Goal: Information Seeking & Learning: Learn about a topic

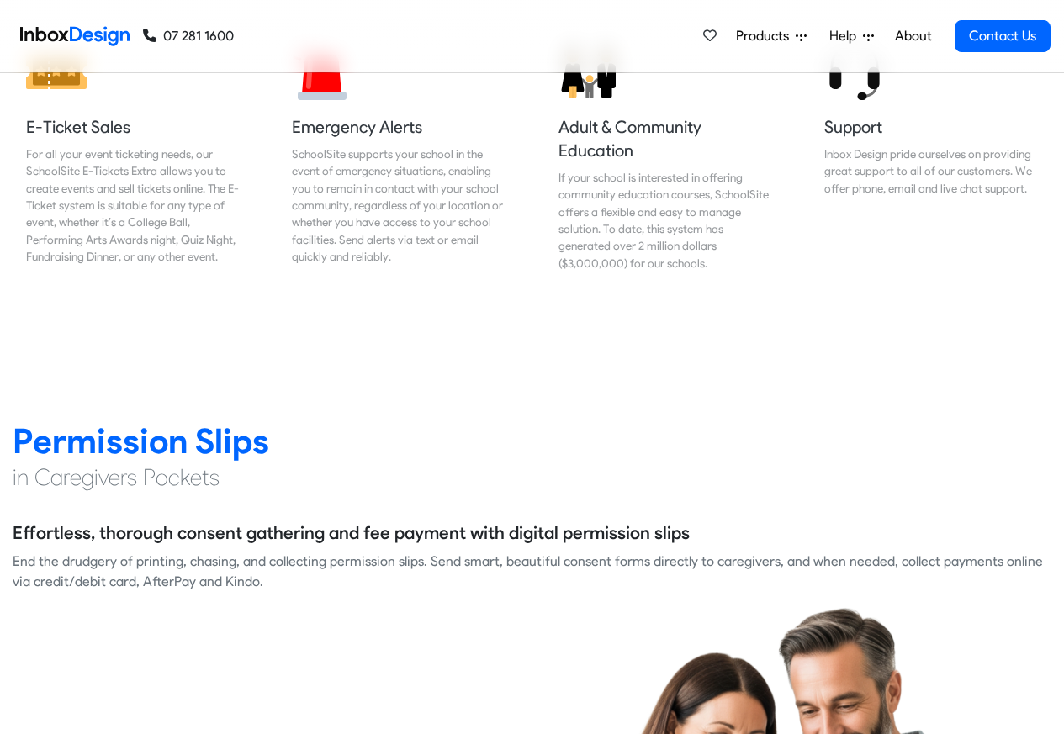
scroll to position [2018, 0]
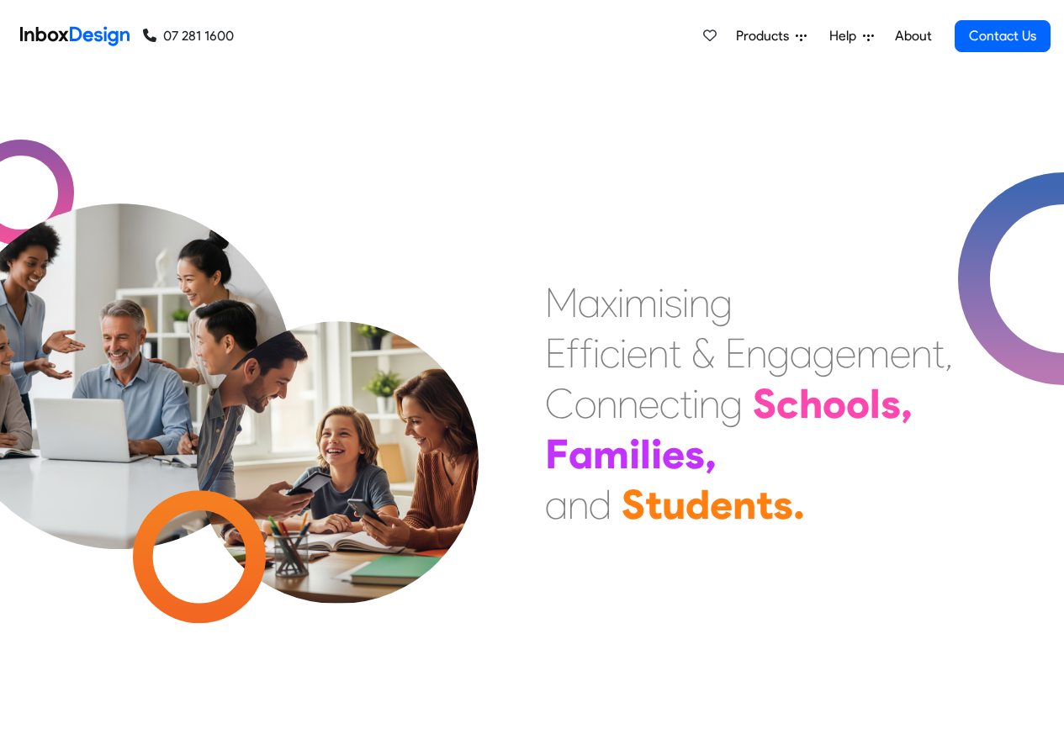
click at [911, 36] on link "About" at bounding box center [913, 36] width 46 height 34
